Goal: Book appointment/travel/reservation

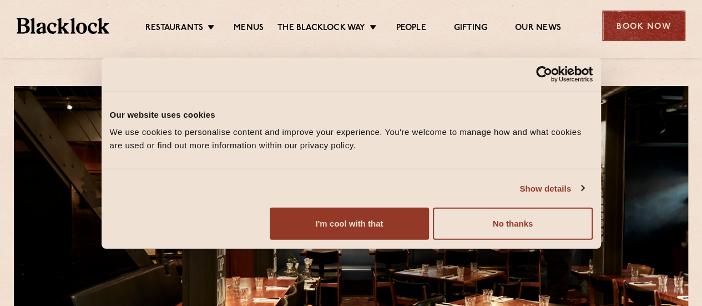
click at [662, 26] on div "Book Now" at bounding box center [643, 26] width 83 height 31
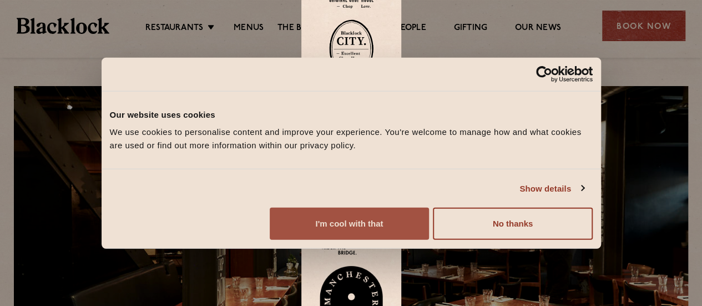
click at [429, 231] on button "I'm cool with that" at bounding box center [349, 224] width 159 height 32
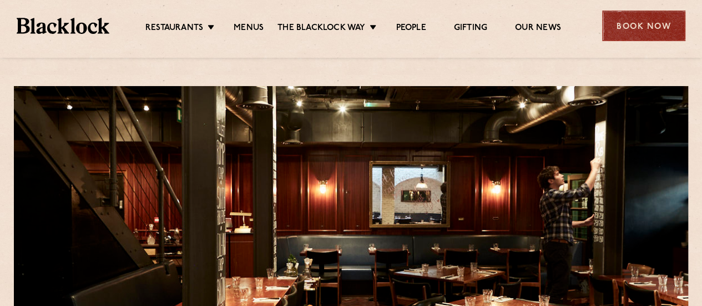
click at [638, 25] on div "Book Now" at bounding box center [643, 26] width 83 height 31
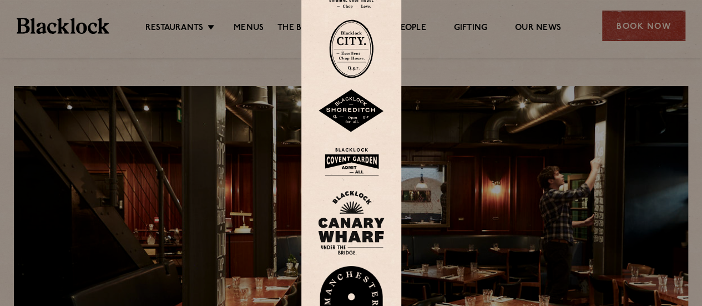
scroll to position [2, 0]
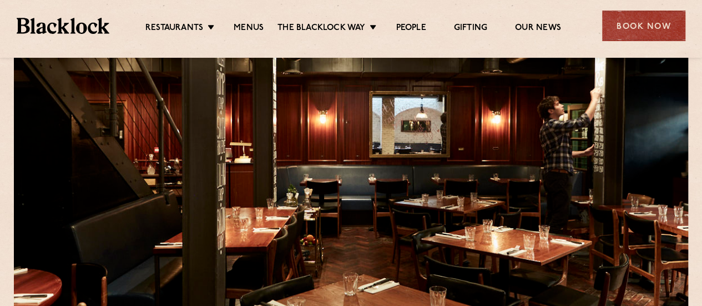
scroll to position [55, 0]
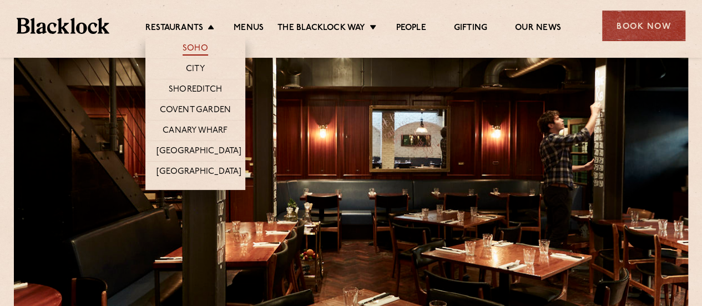
click at [198, 50] on link "Soho" at bounding box center [196, 49] width 26 height 12
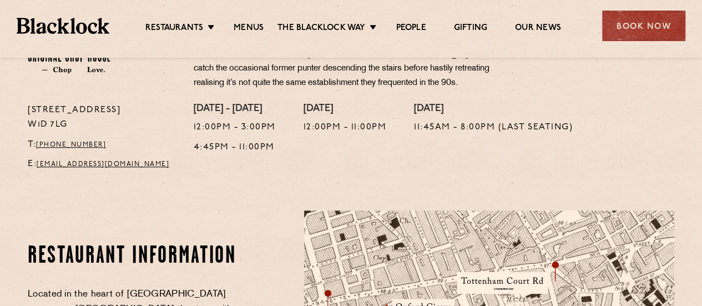
scroll to position [277, 0]
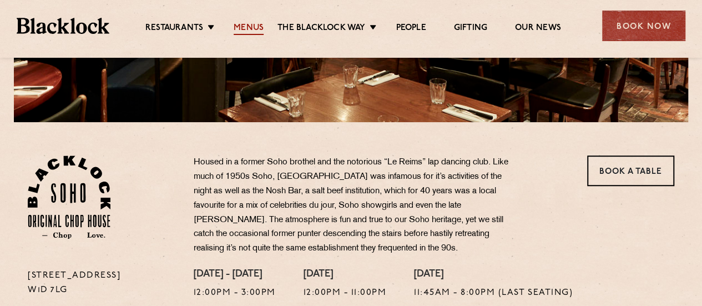
click at [247, 26] on link "Menus" at bounding box center [249, 29] width 30 height 12
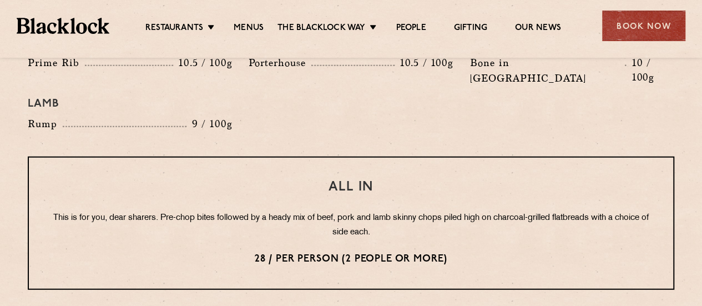
scroll to position [1332, 0]
